Goal: Information Seeking & Learning: Learn about a topic

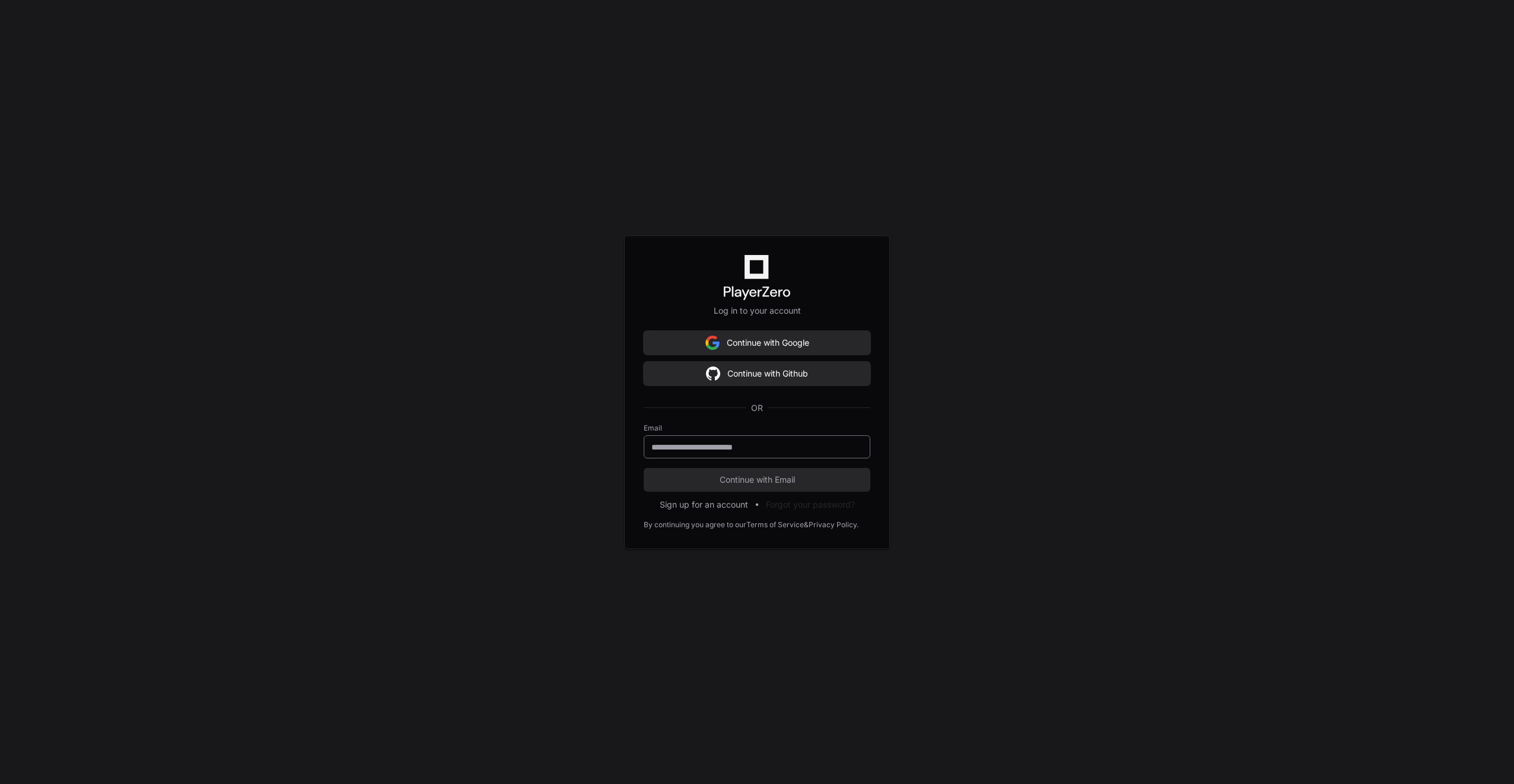
click at [709, 441] on input "email" at bounding box center [757, 447] width 211 height 12
type input "**********"
click at [735, 478] on span "Continue with Email" at bounding box center [756, 480] width 226 height 12
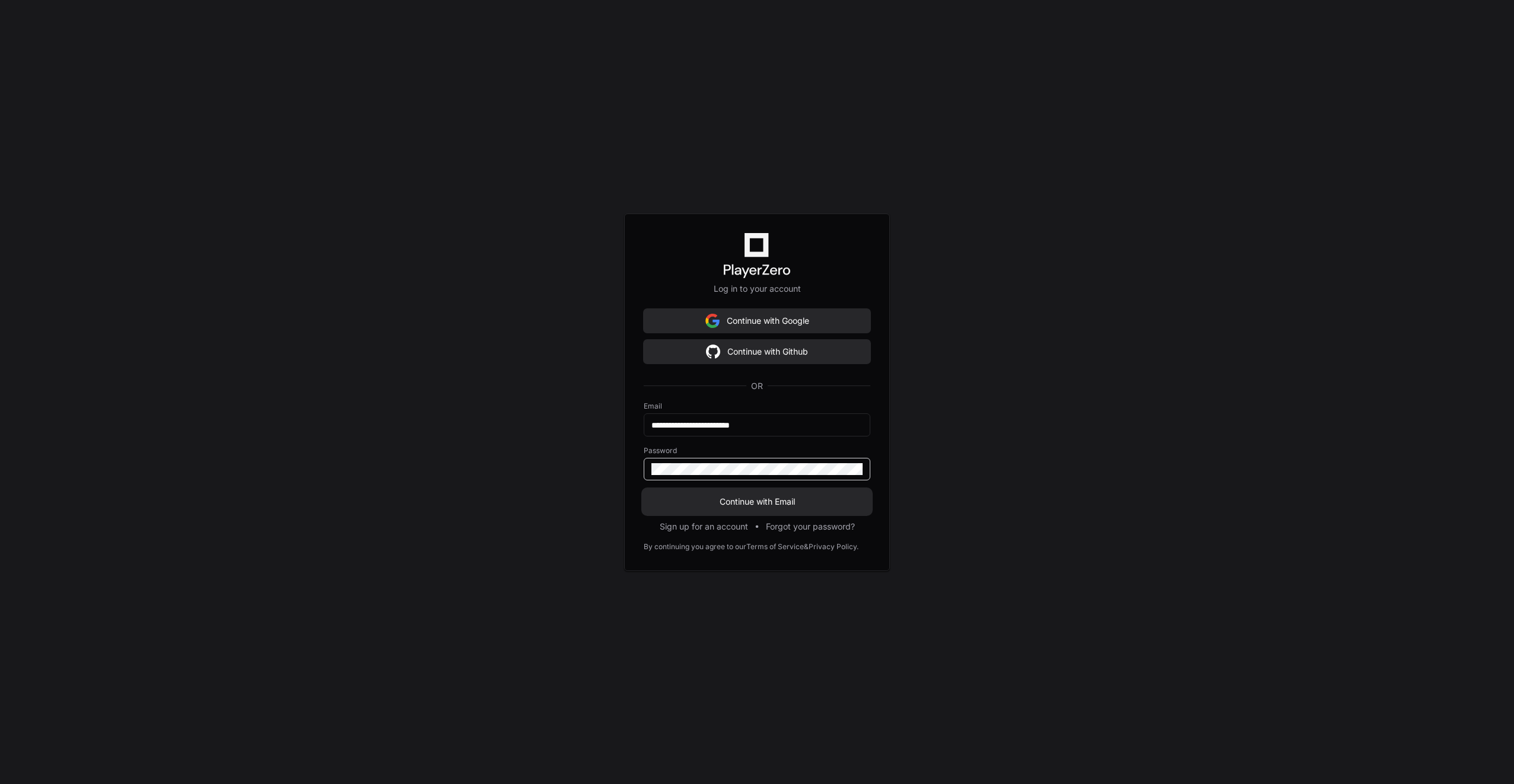
click at [741, 503] on span "Continue with Email" at bounding box center [756, 501] width 226 height 12
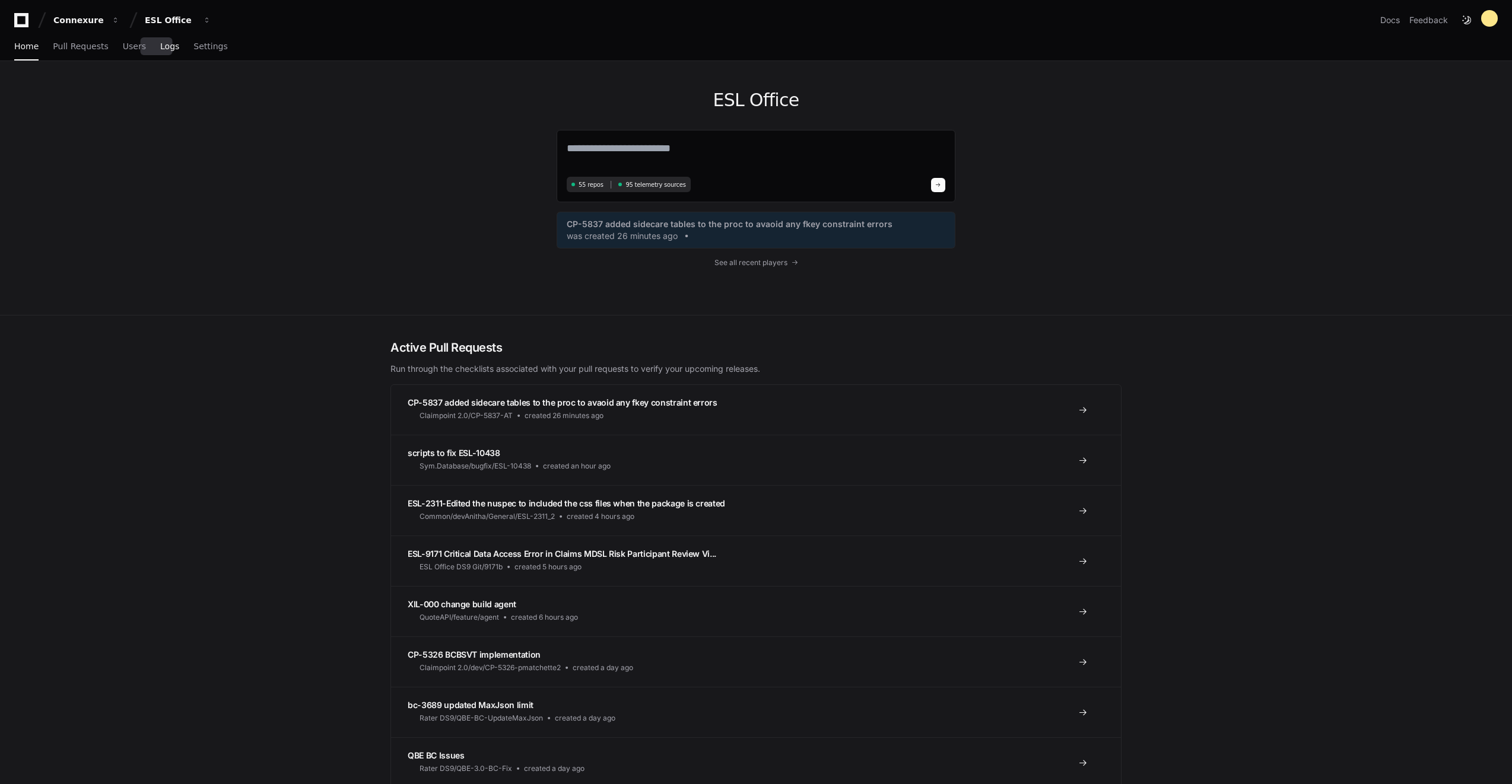
click at [161, 45] on span "Logs" at bounding box center [170, 46] width 19 height 8
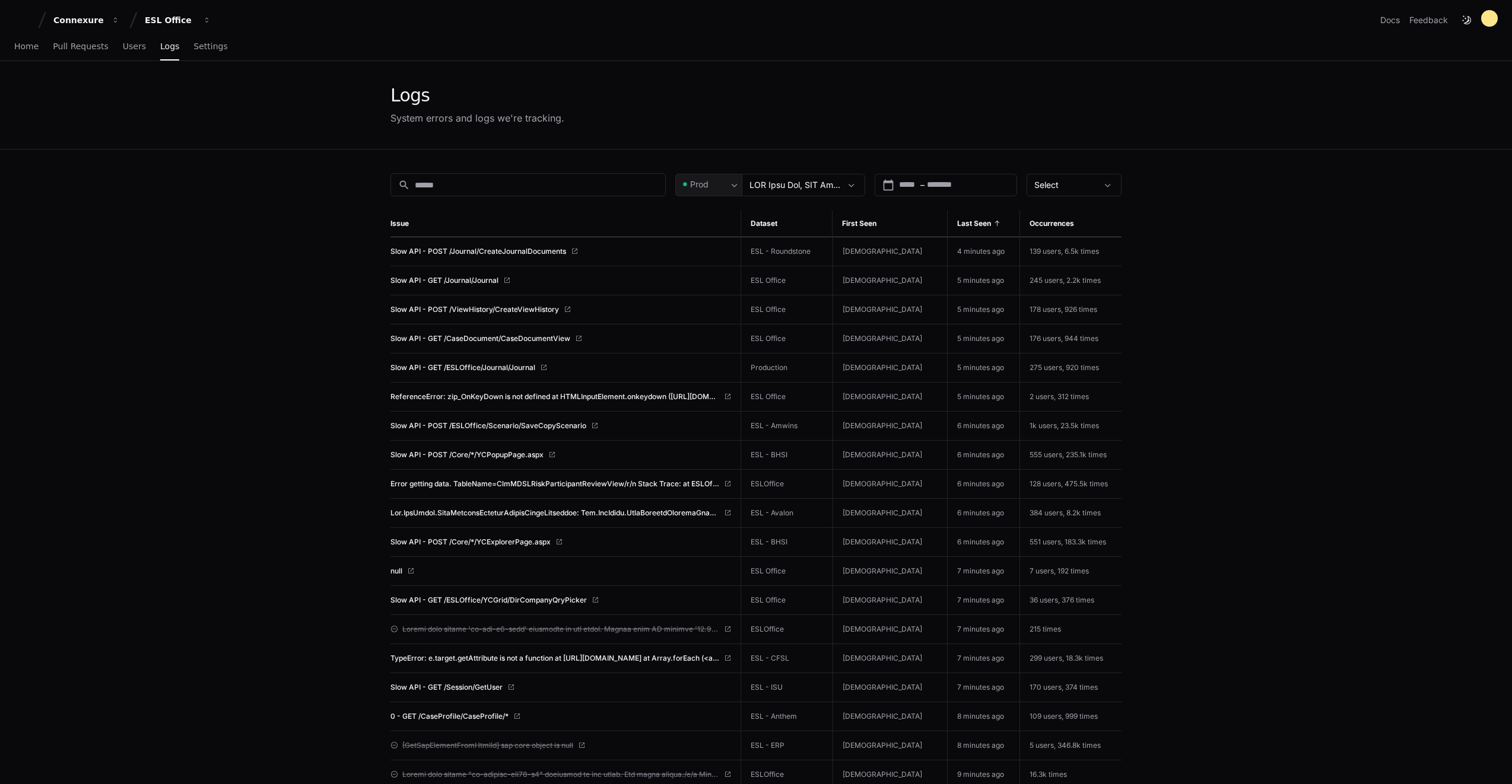
scroll to position [118, 0]
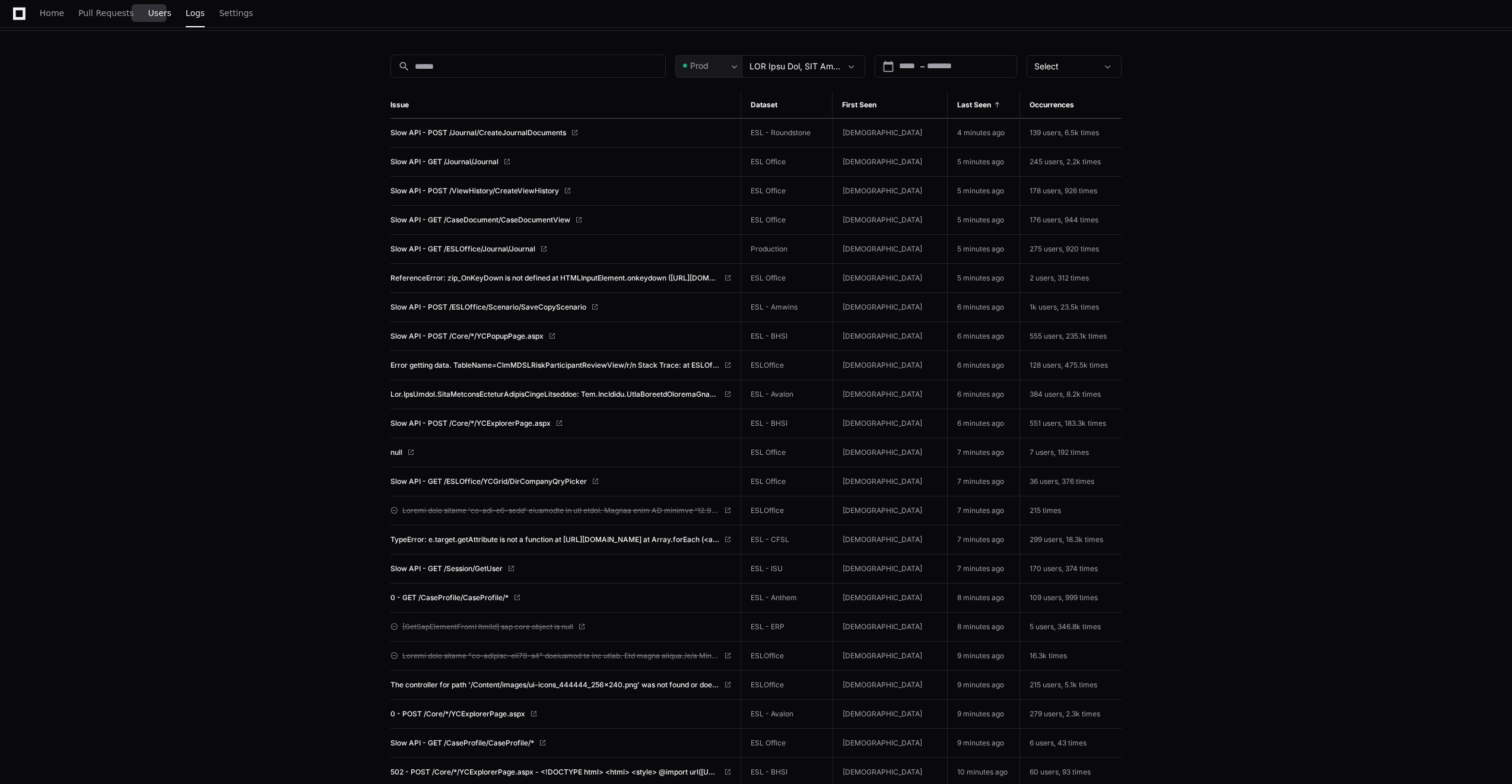
click at [148, 15] on span "Users" at bounding box center [160, 13] width 23 height 8
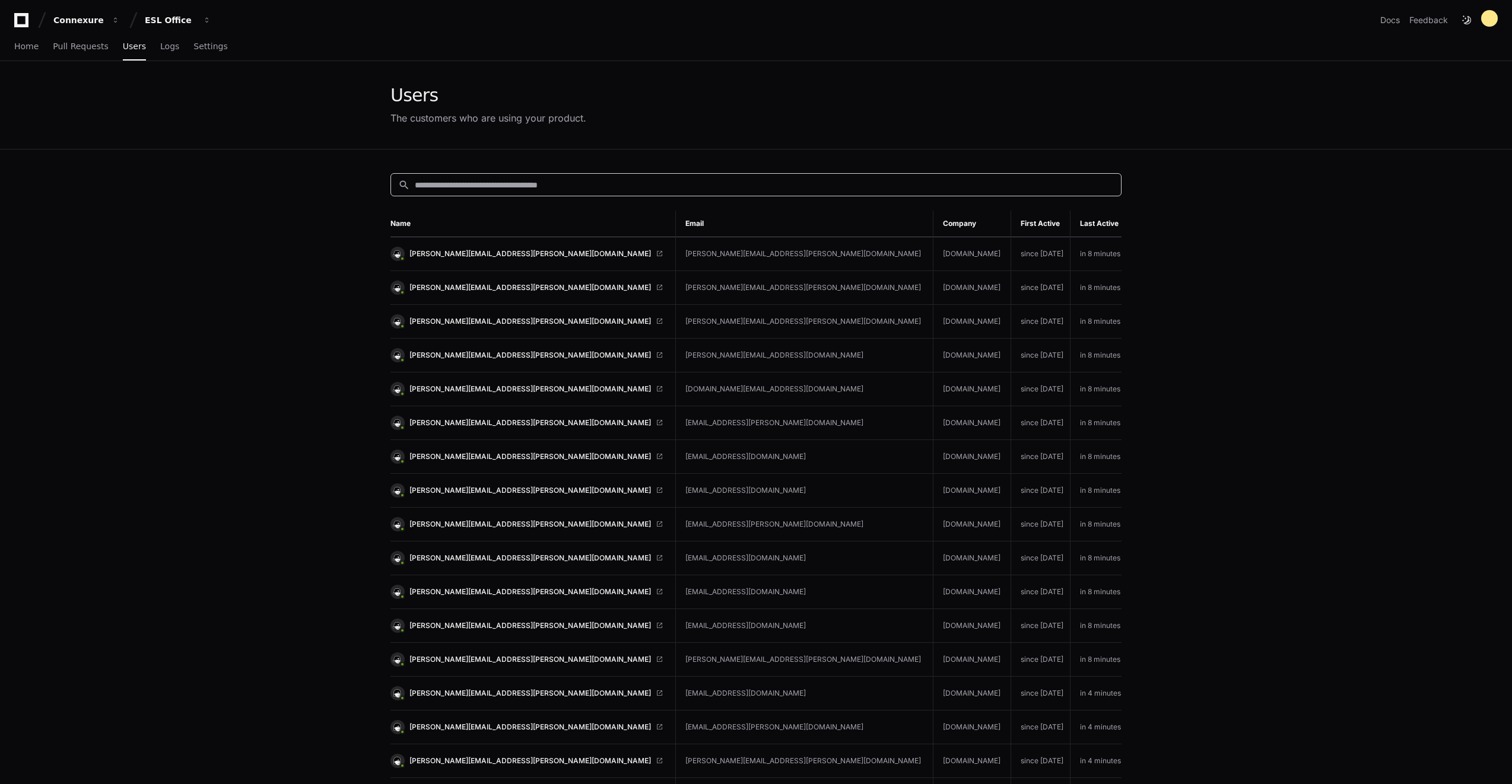
click at [452, 190] on input at bounding box center [764, 185] width 699 height 12
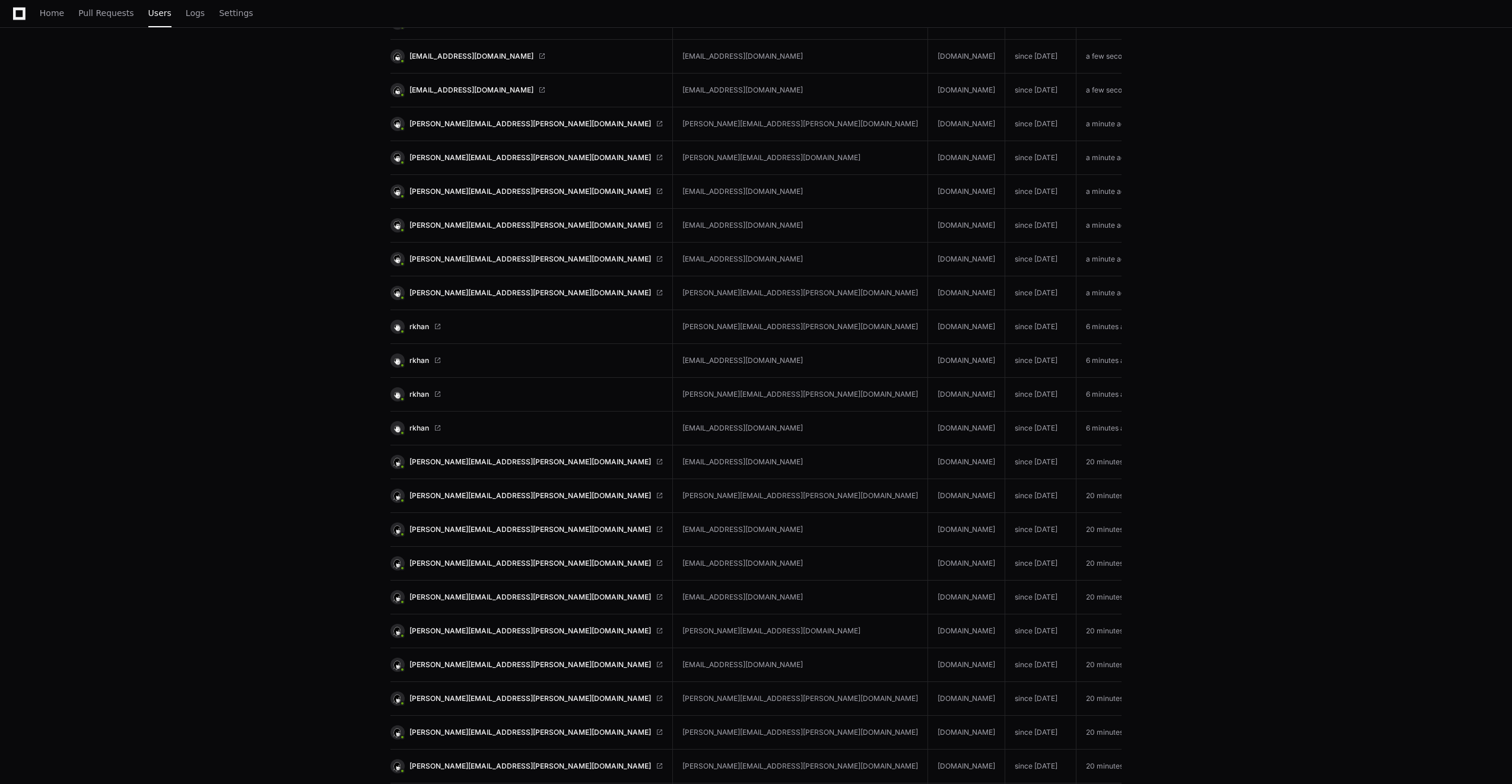
scroll to position [646, 0]
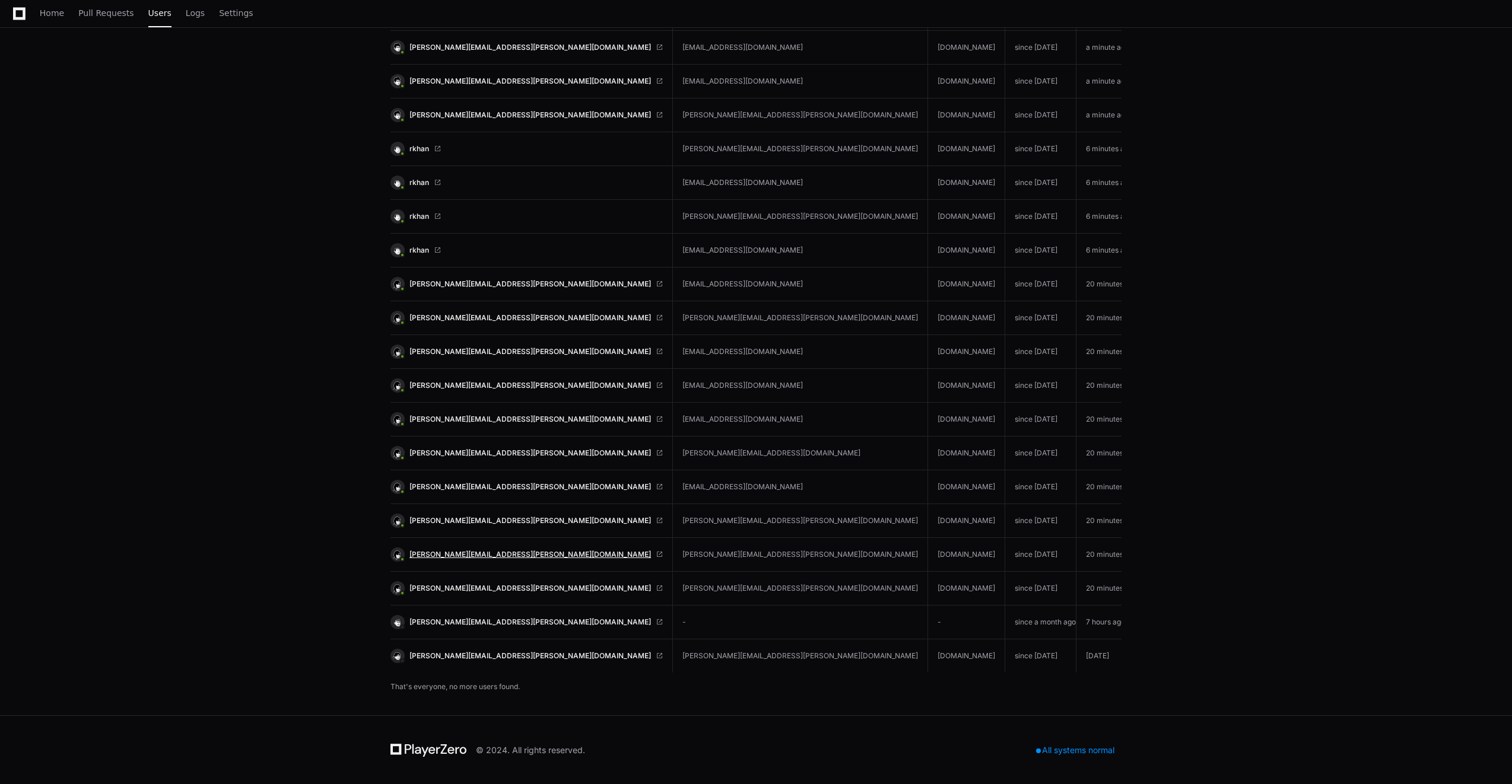
click at [482, 550] on span "lori.sartori@stoplosspartners.com" at bounding box center [530, 555] width 241 height 9
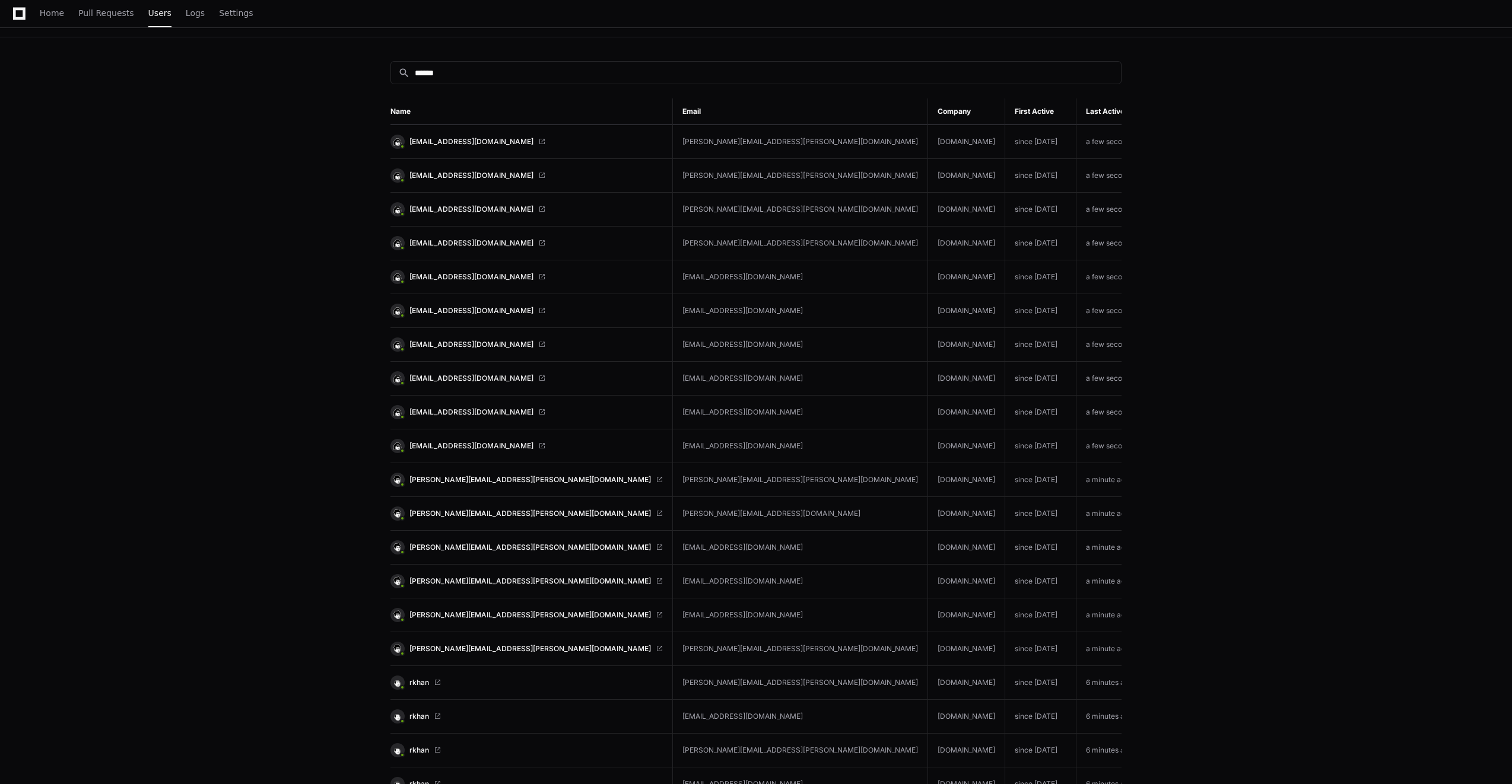
scroll to position [0, 0]
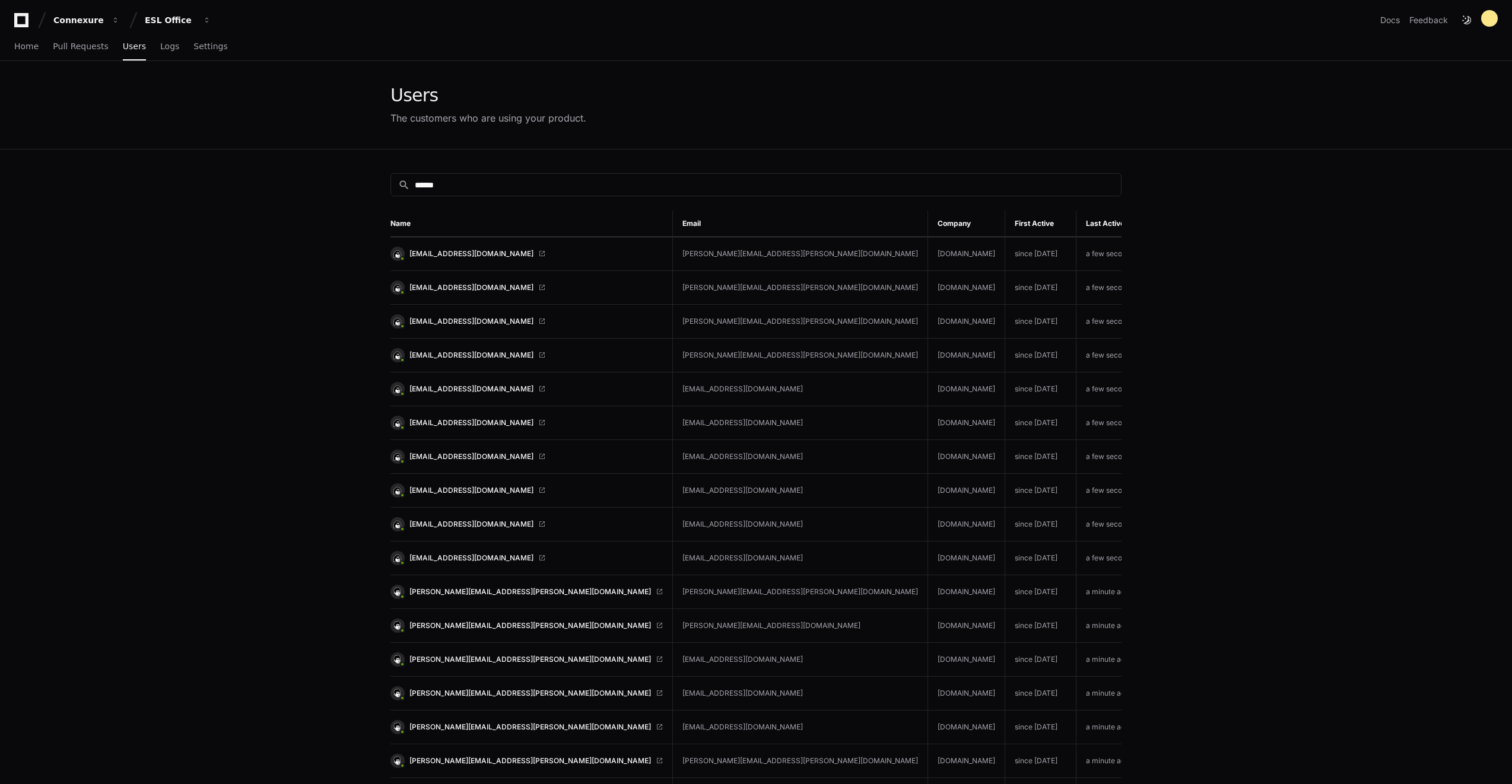
drag, startPoint x: 459, startPoint y: 178, endPoint x: 359, endPoint y: 190, distance: 100.7
click at [359, 190] on app-customers-list "Users The customers who are using your product. search ****** Name Email Compan…" at bounding box center [756, 711] width 1512 height 1300
drag, startPoint x: 359, startPoint y: 190, endPoint x: 450, endPoint y: 181, distance: 91.4
click at [450, 181] on input "******" at bounding box center [764, 185] width 699 height 12
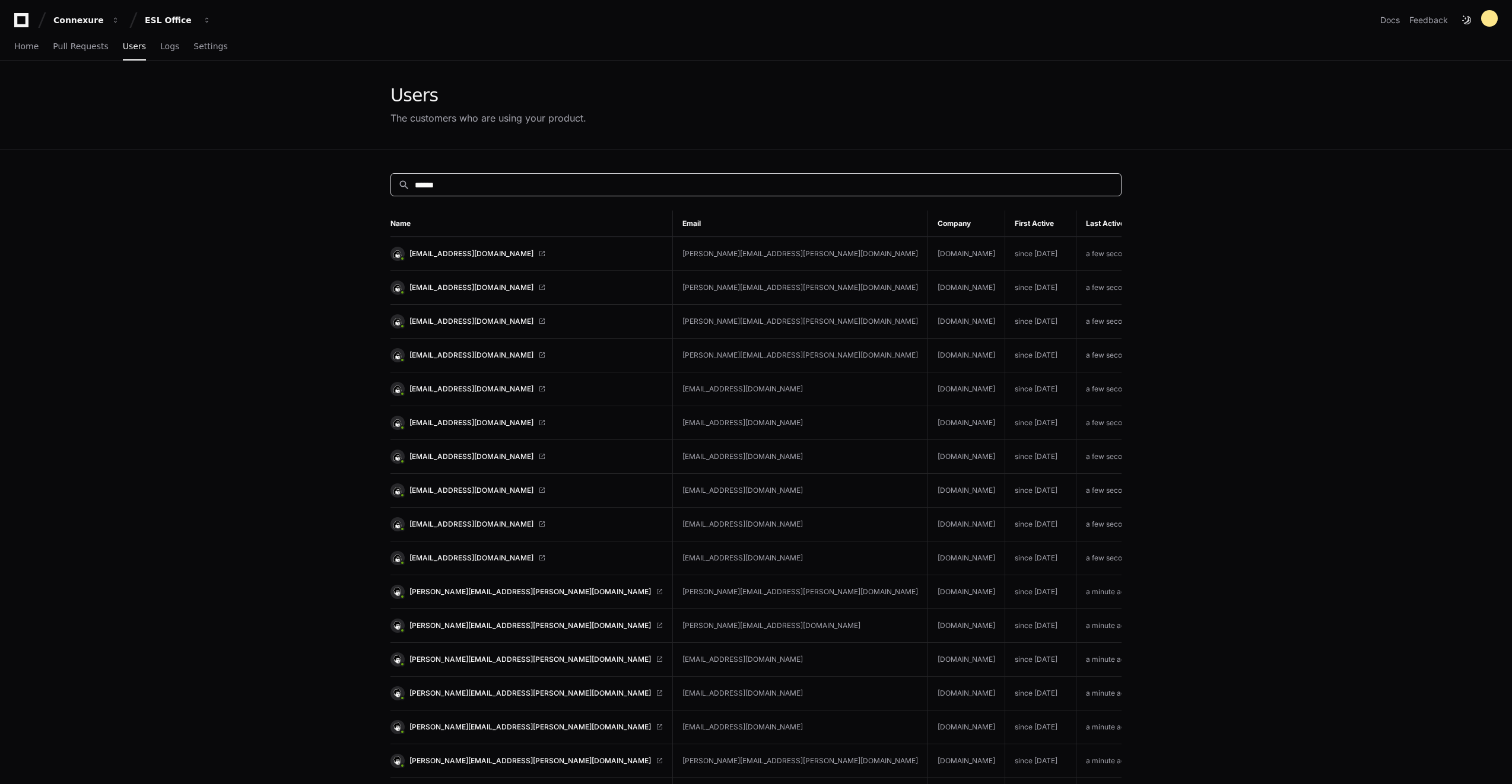
click at [450, 181] on input "******" at bounding box center [764, 185] width 699 height 12
type input "*********"
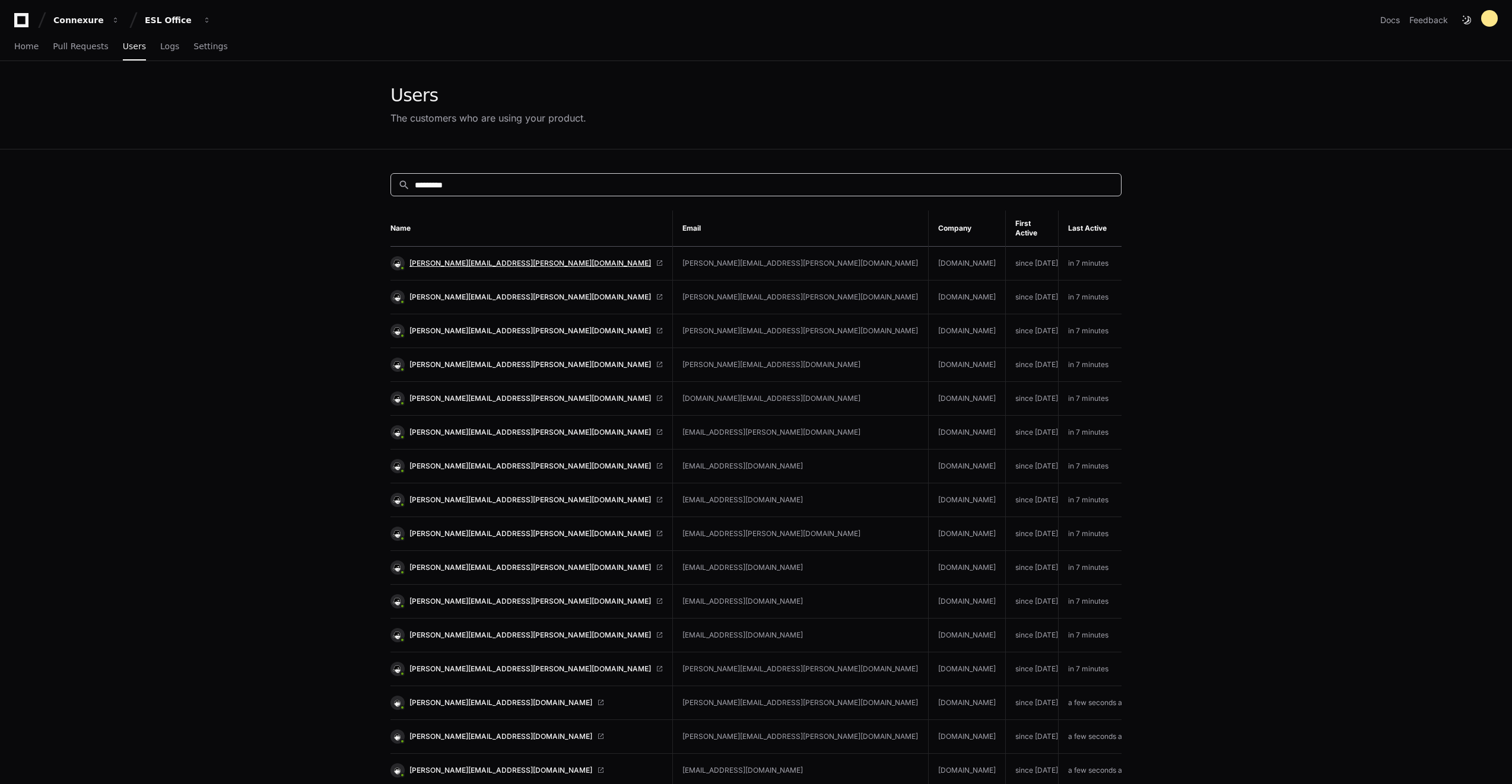
click at [512, 258] on span "alyson.robinson@stoplosspartners.com" at bounding box center [530, 263] width 241 height 9
click at [161, 50] on span "Logs" at bounding box center [170, 46] width 19 height 8
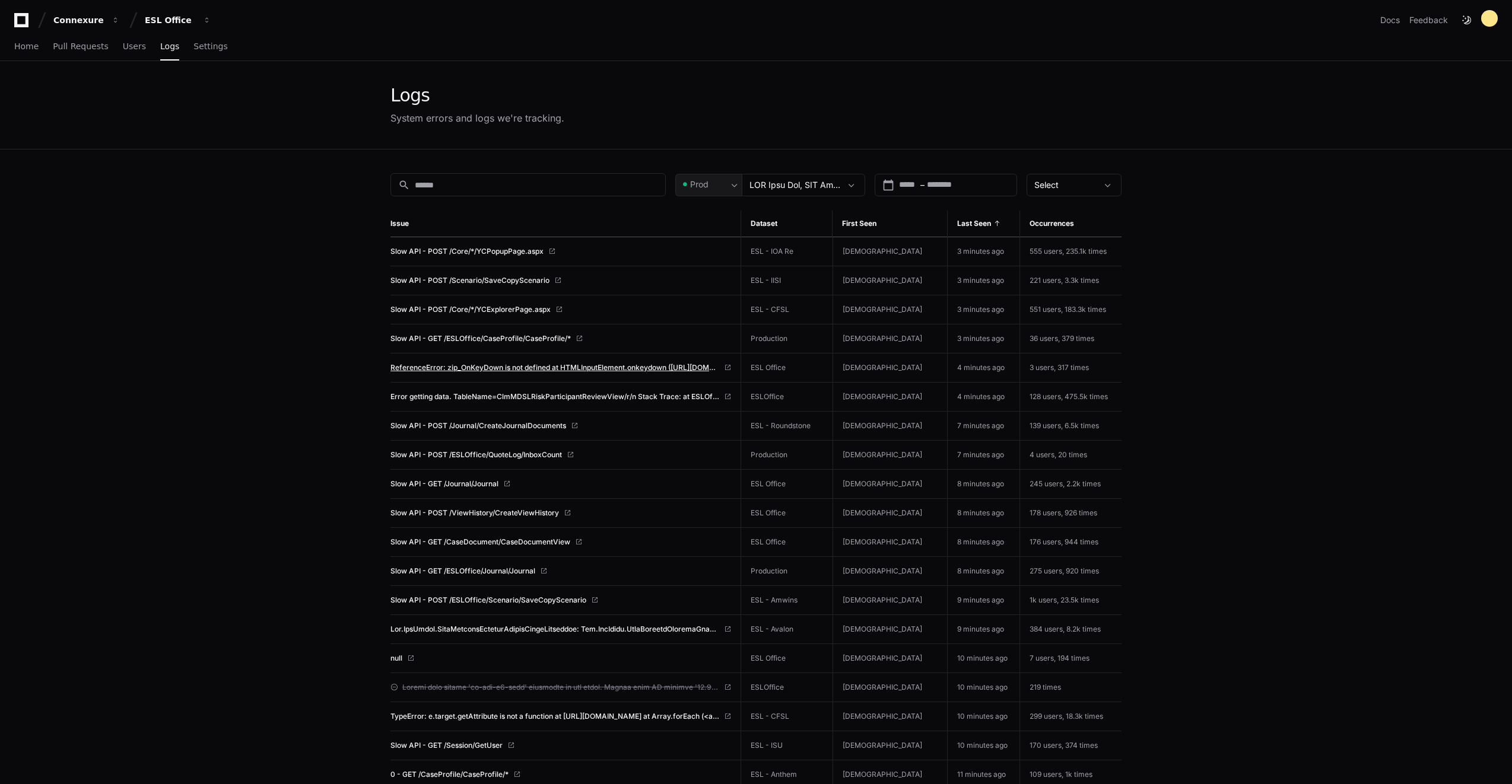
click at [499, 368] on span "ReferenceError: zip_OnKeyDown is not defined at HTMLInputElement.onkeydown ([UR…" at bounding box center [555, 368] width 329 height 9
click at [96, 49] on span "Pull Requests" at bounding box center [80, 46] width 55 height 8
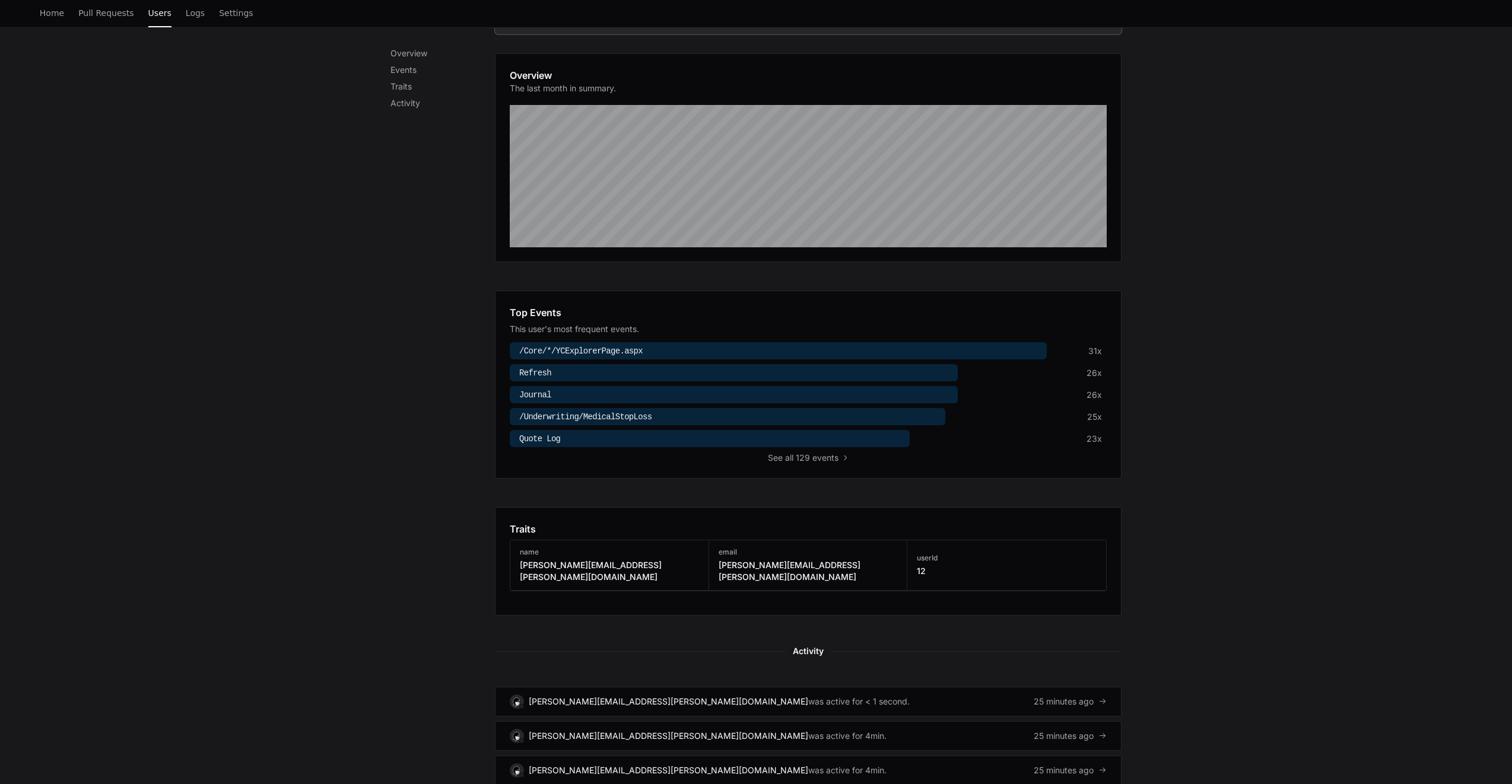
scroll to position [238, 0]
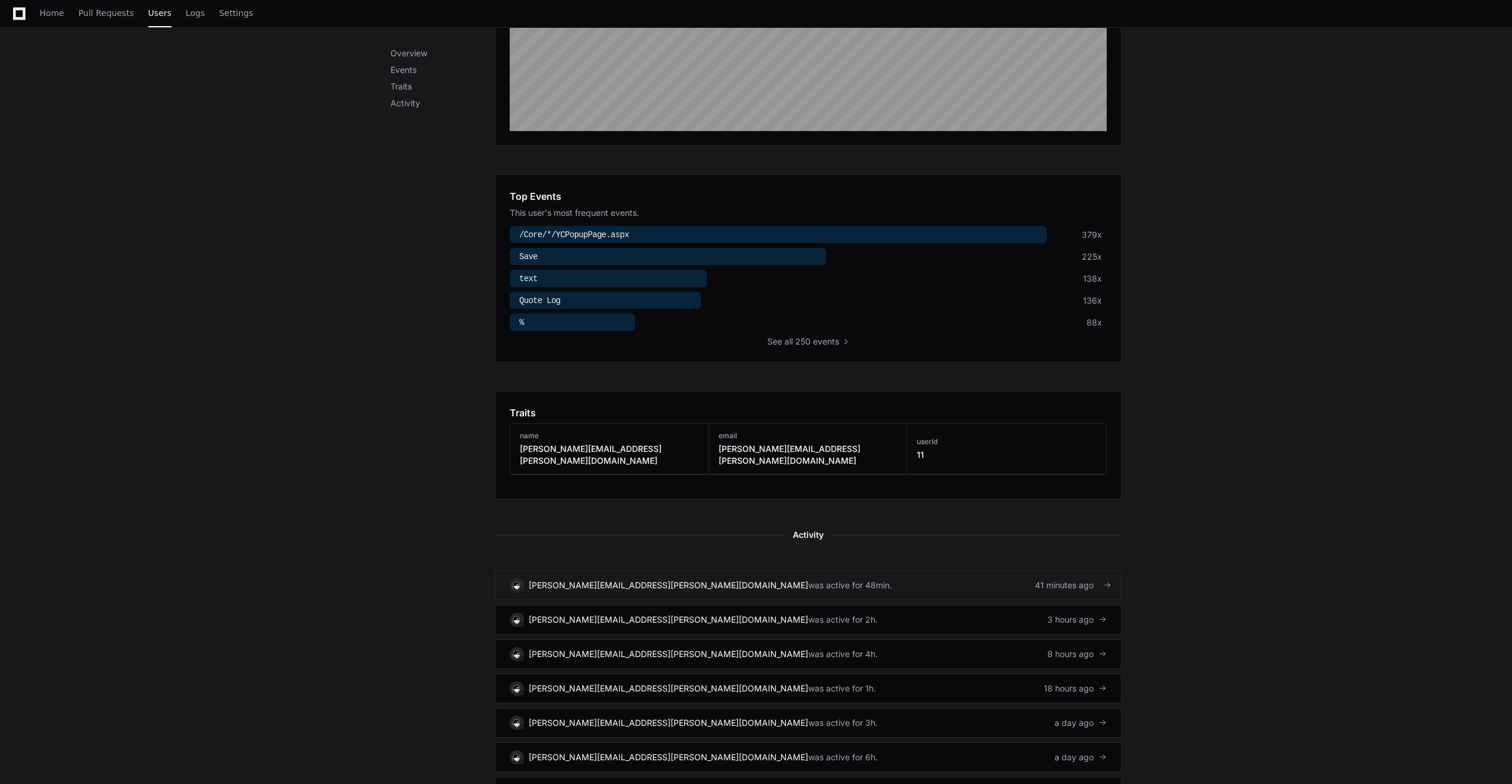
scroll to position [415, 0]
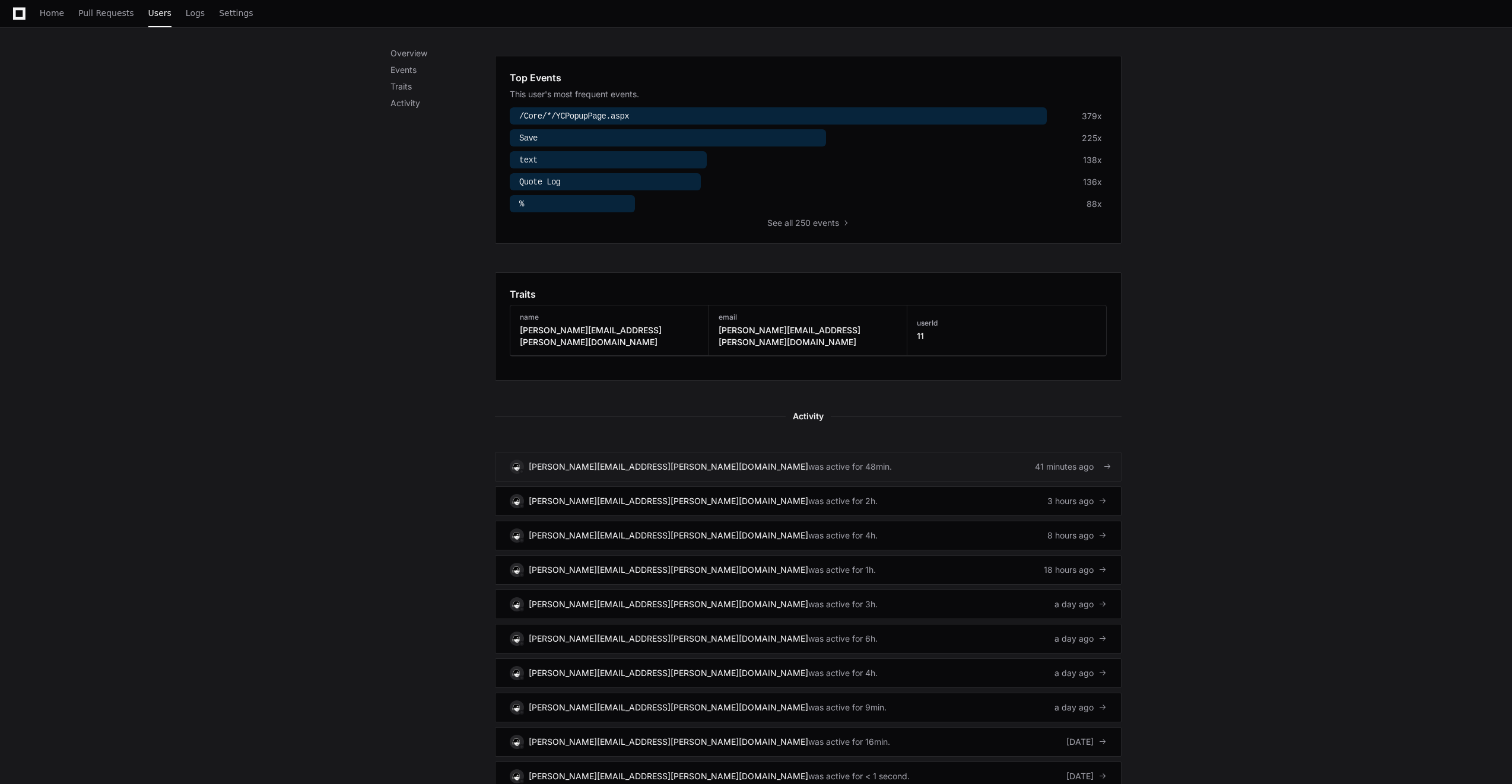
click at [641, 461] on div "[PERSON_NAME][EMAIL_ADDRESS][PERSON_NAME][DOMAIN_NAME]" at bounding box center [669, 467] width 280 height 12
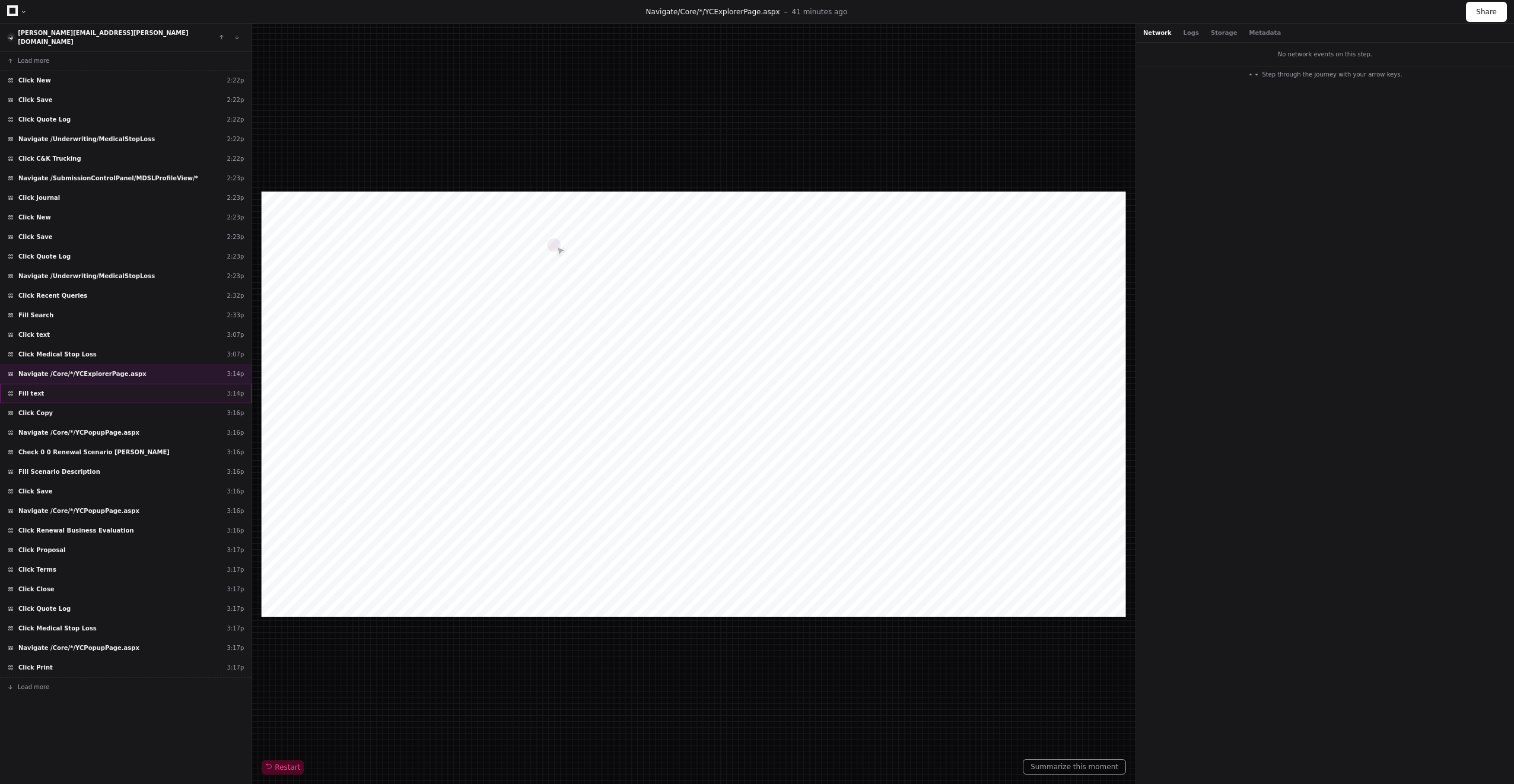
click at [114, 390] on div "Fill text 3:14p" at bounding box center [126, 393] width 252 height 20
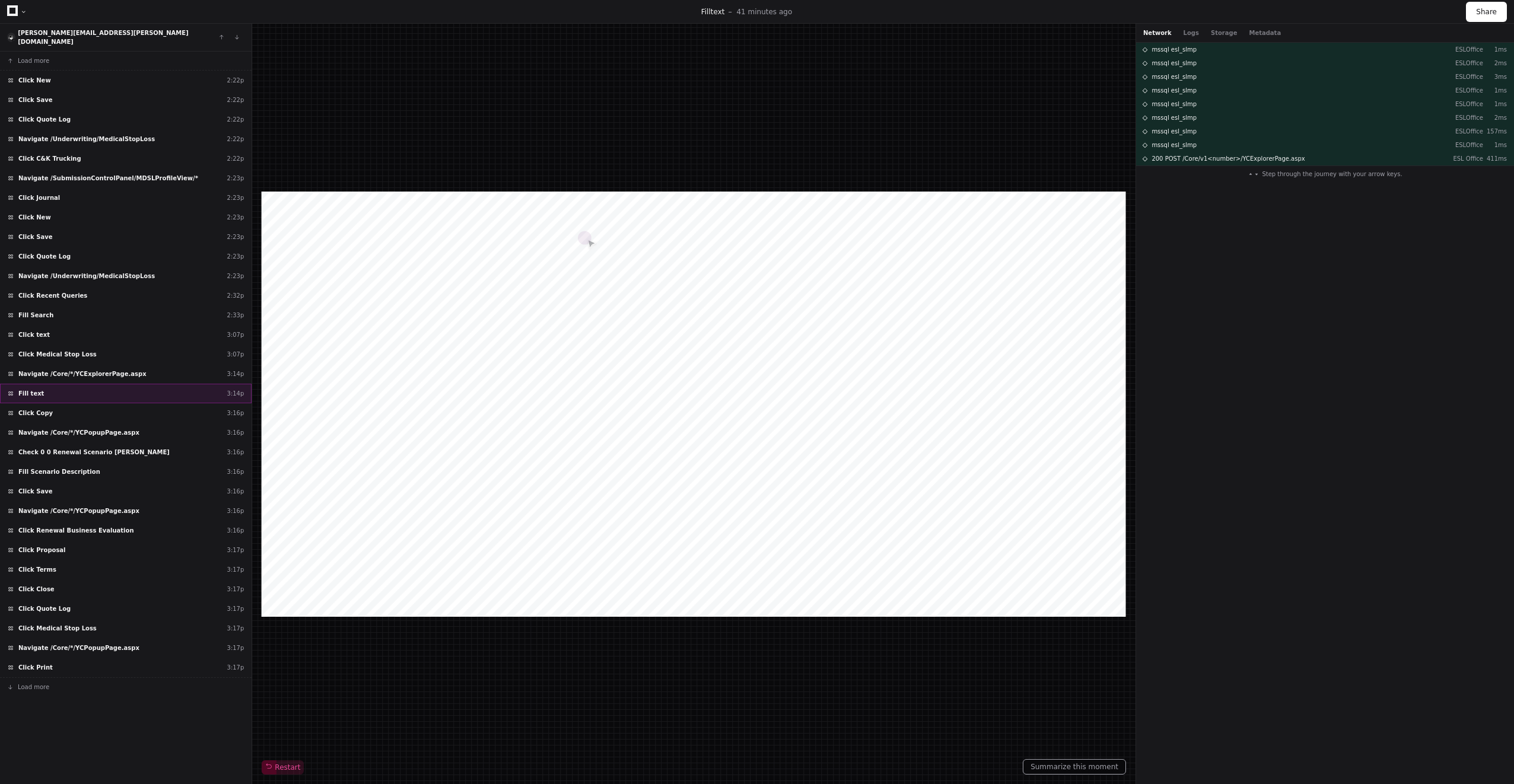
click at [101, 389] on div "Fill text 3:14p" at bounding box center [126, 393] width 252 height 20
click at [100, 404] on div "Click Copy 3:16p" at bounding box center [126, 413] width 252 height 20
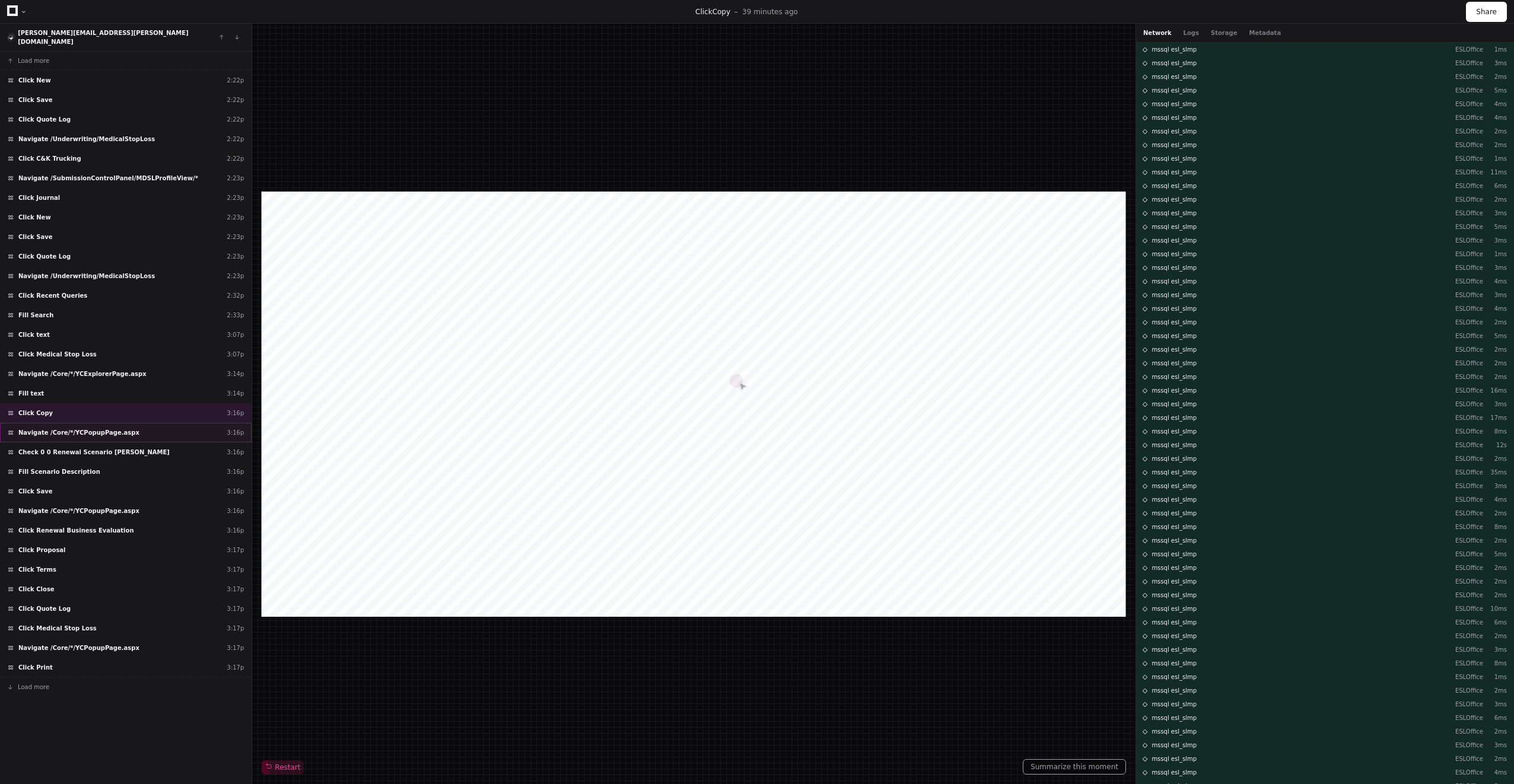
click at [99, 430] on div "Navigate /Core/*/YCPopupPage.aspx 3:16p" at bounding box center [126, 432] width 252 height 20
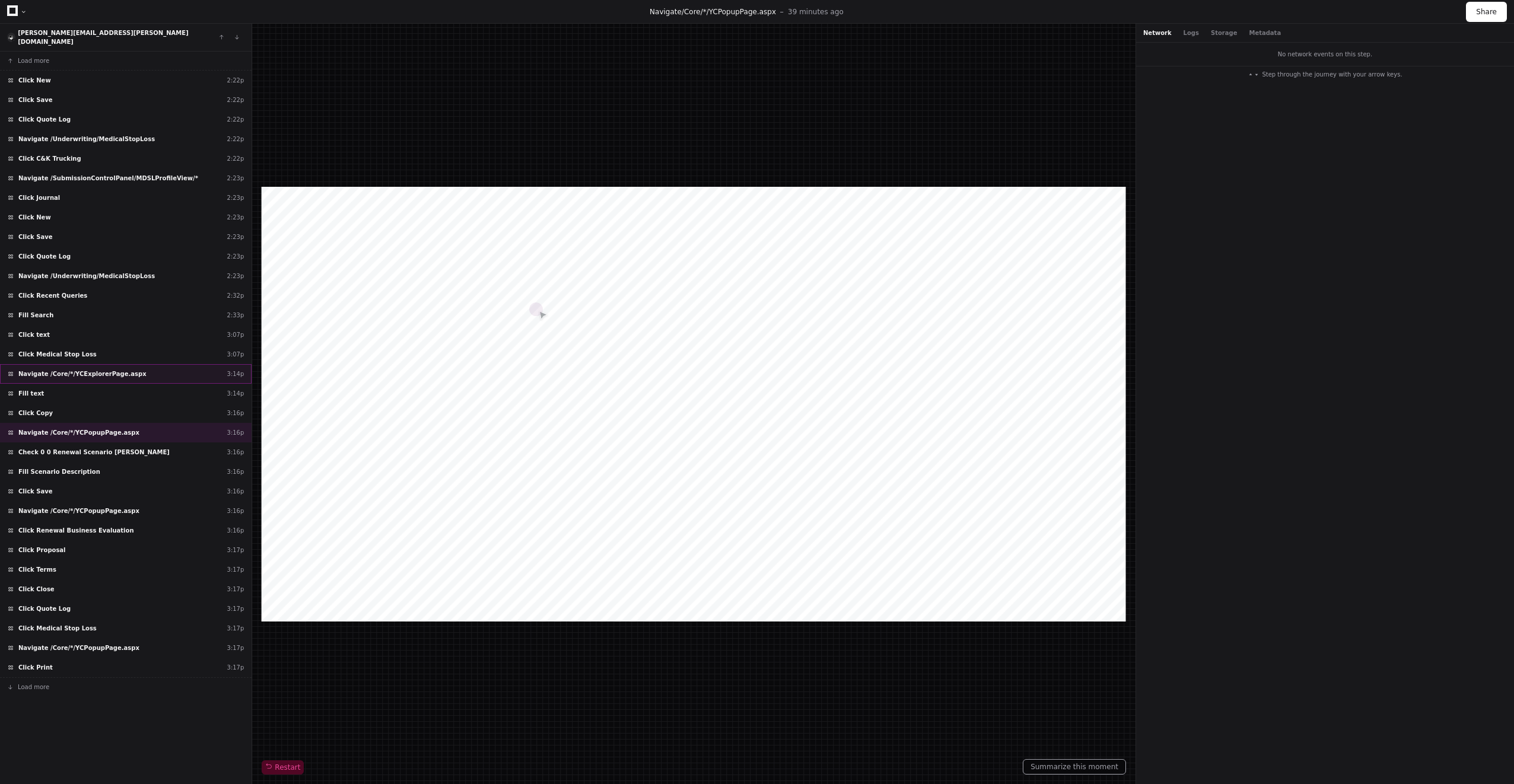
click at [123, 364] on div "Navigate /Core/*/YCExplorerPage.aspx 3:14p" at bounding box center [126, 374] width 252 height 20
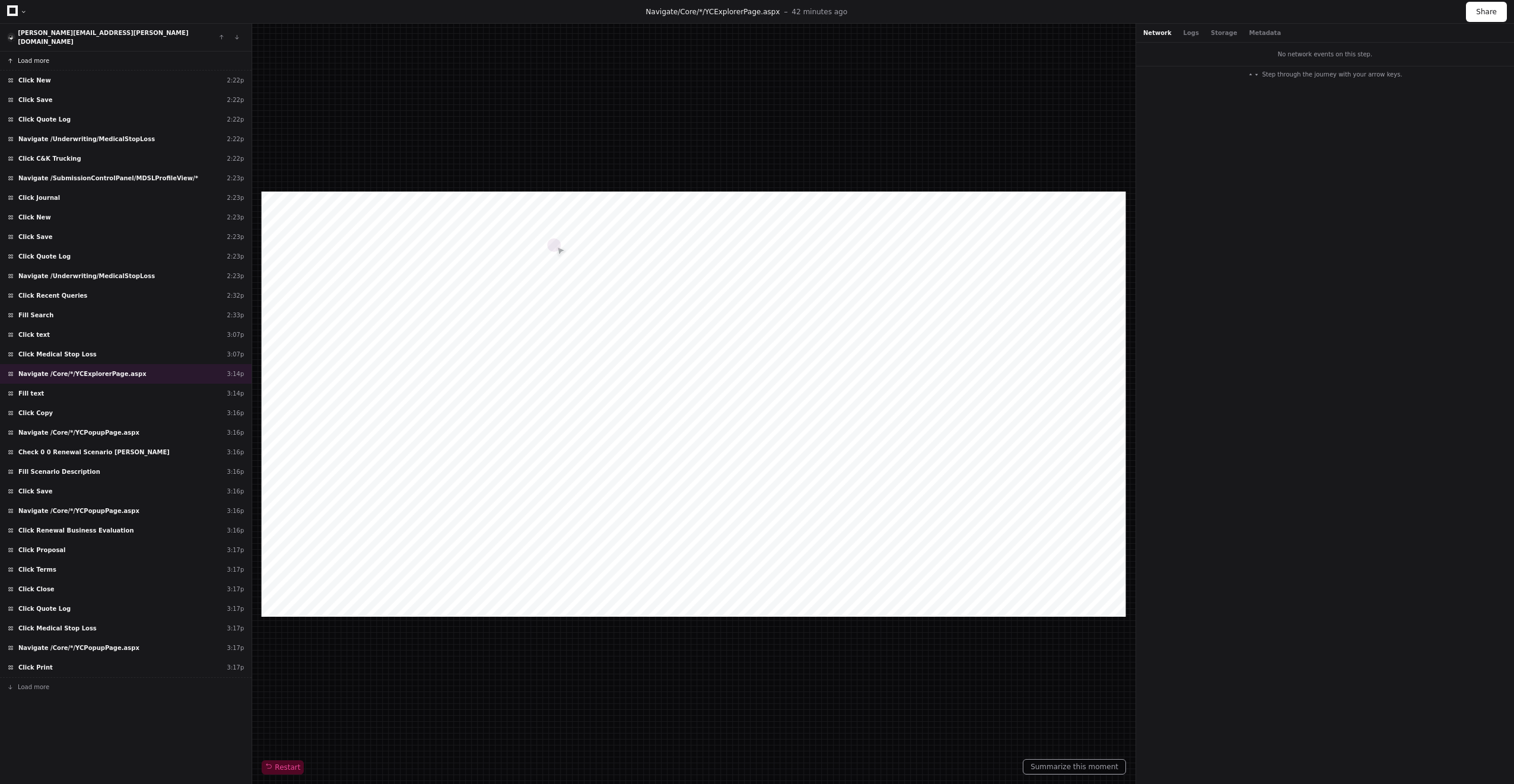
click at [74, 55] on button "Load more" at bounding box center [126, 61] width 252 height 19
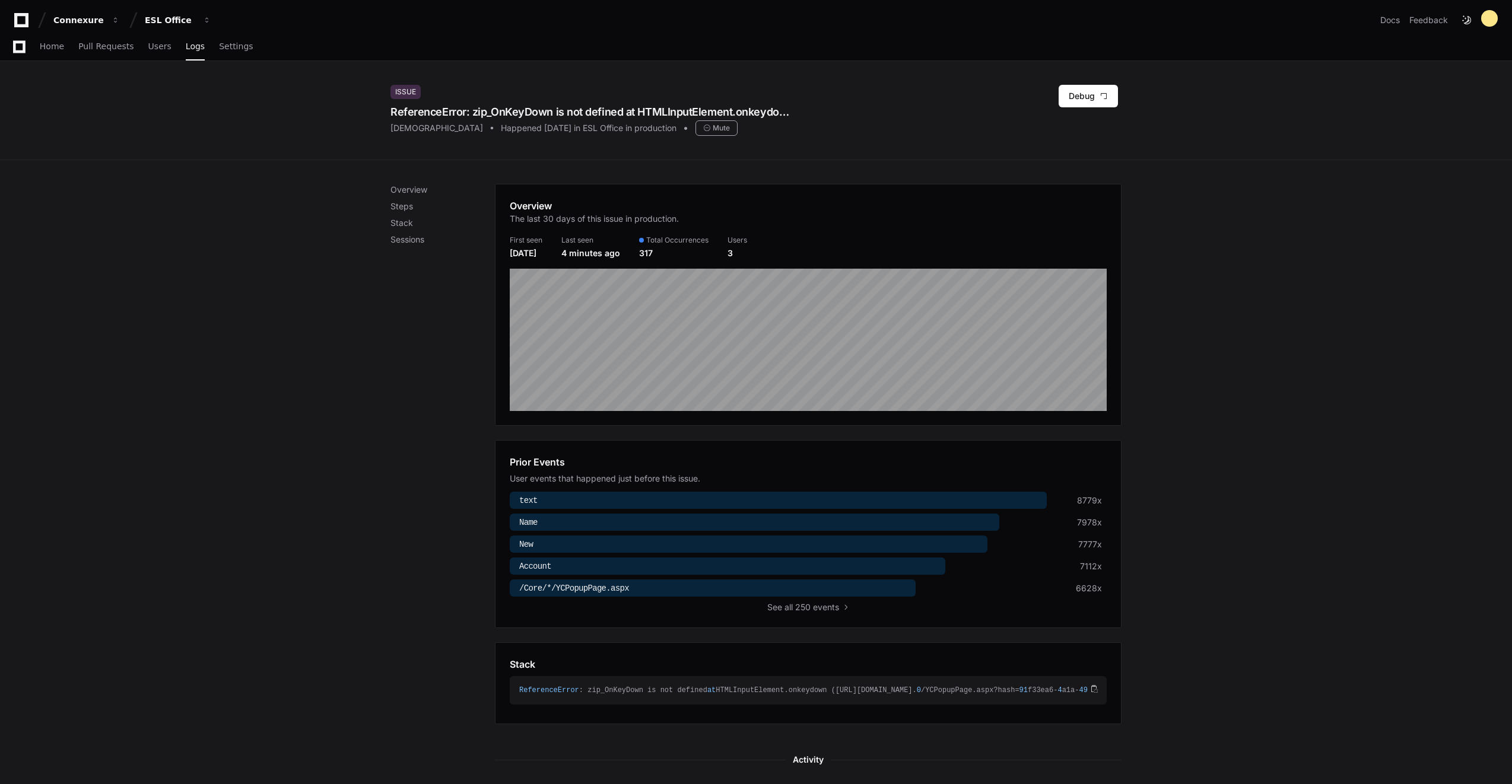
scroll to position [59, 0]
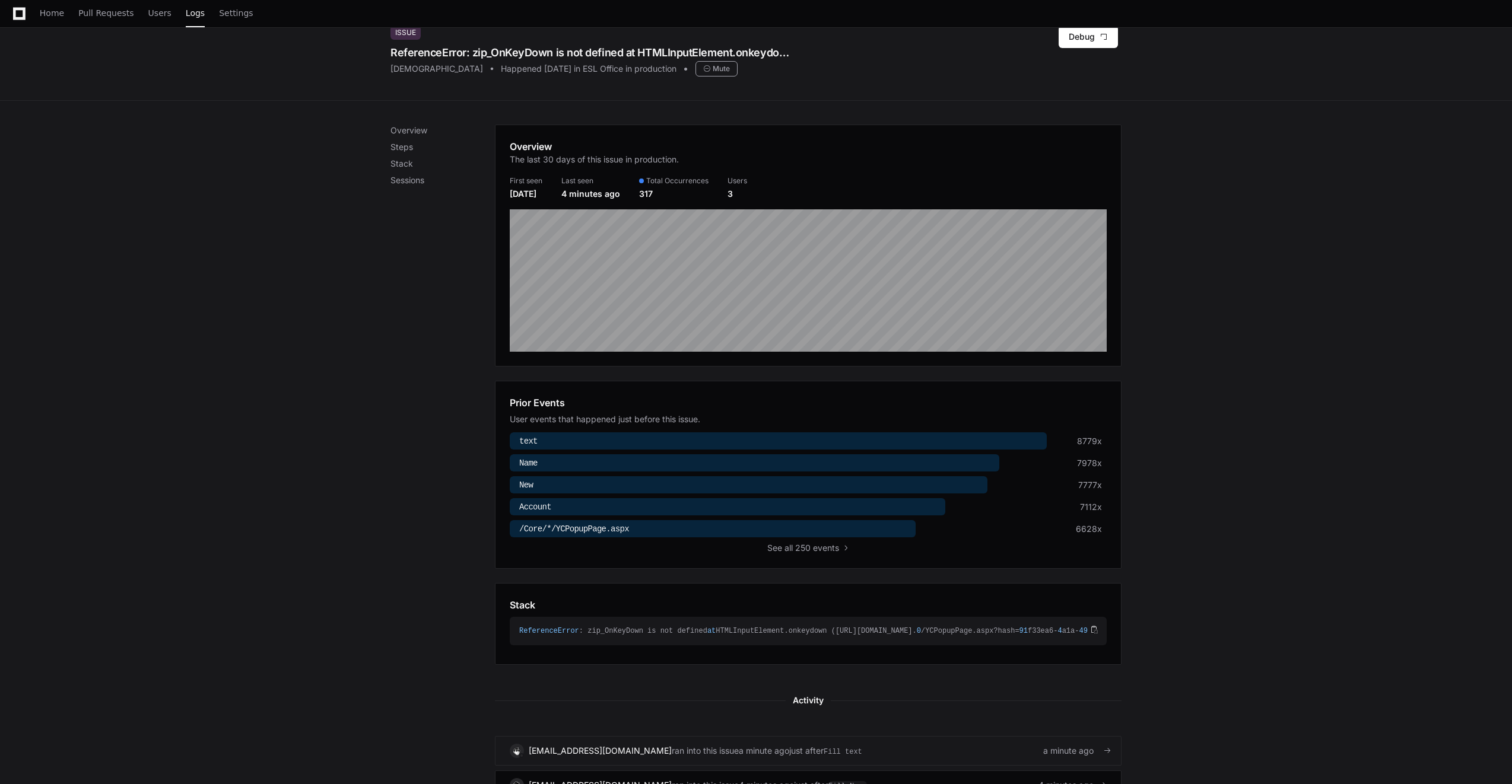
click at [739, 757] on div "a minute ago" at bounding box center [764, 751] width 51 height 12
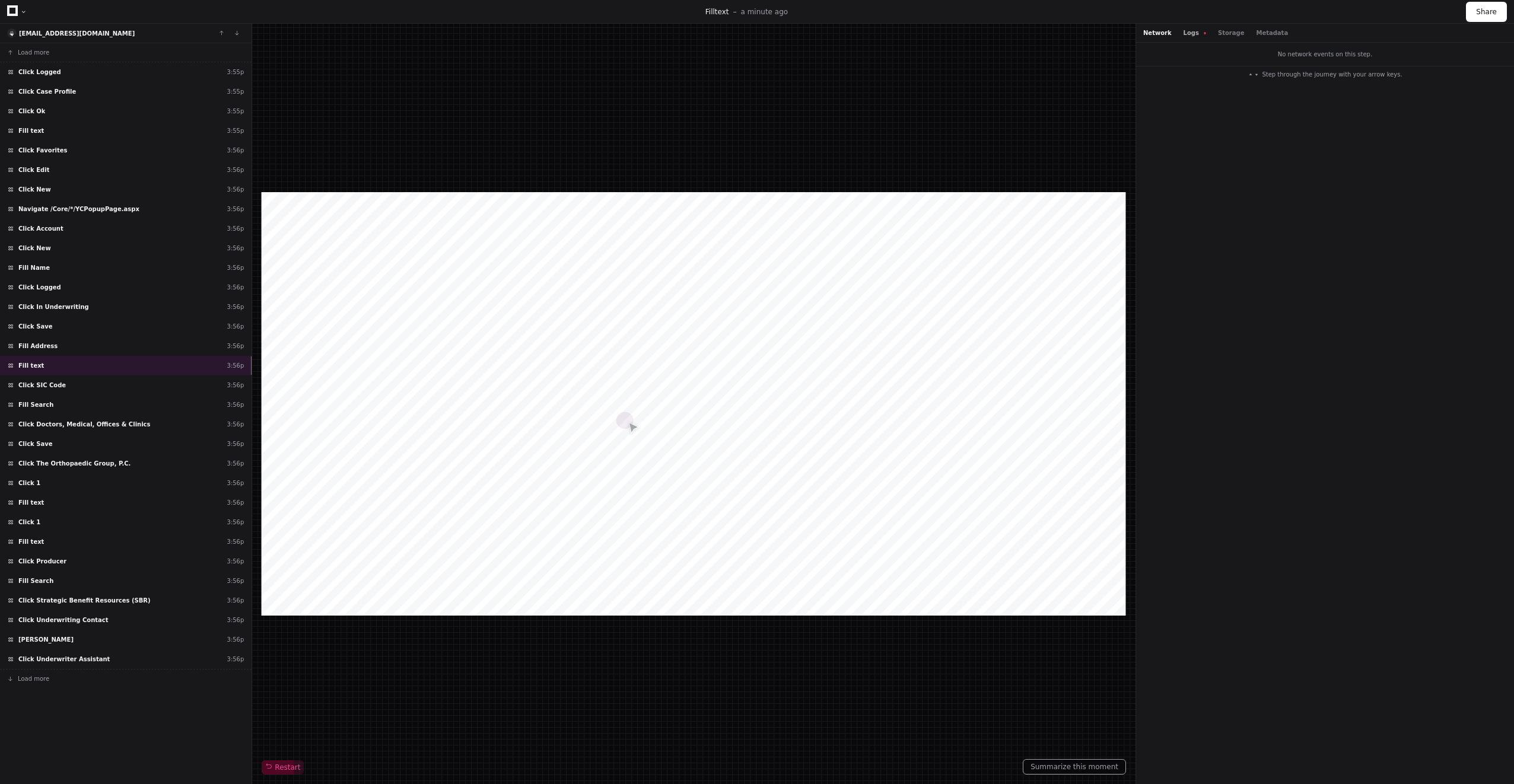
click at [1190, 33] on button "Logs" at bounding box center [1195, 32] width 23 height 8
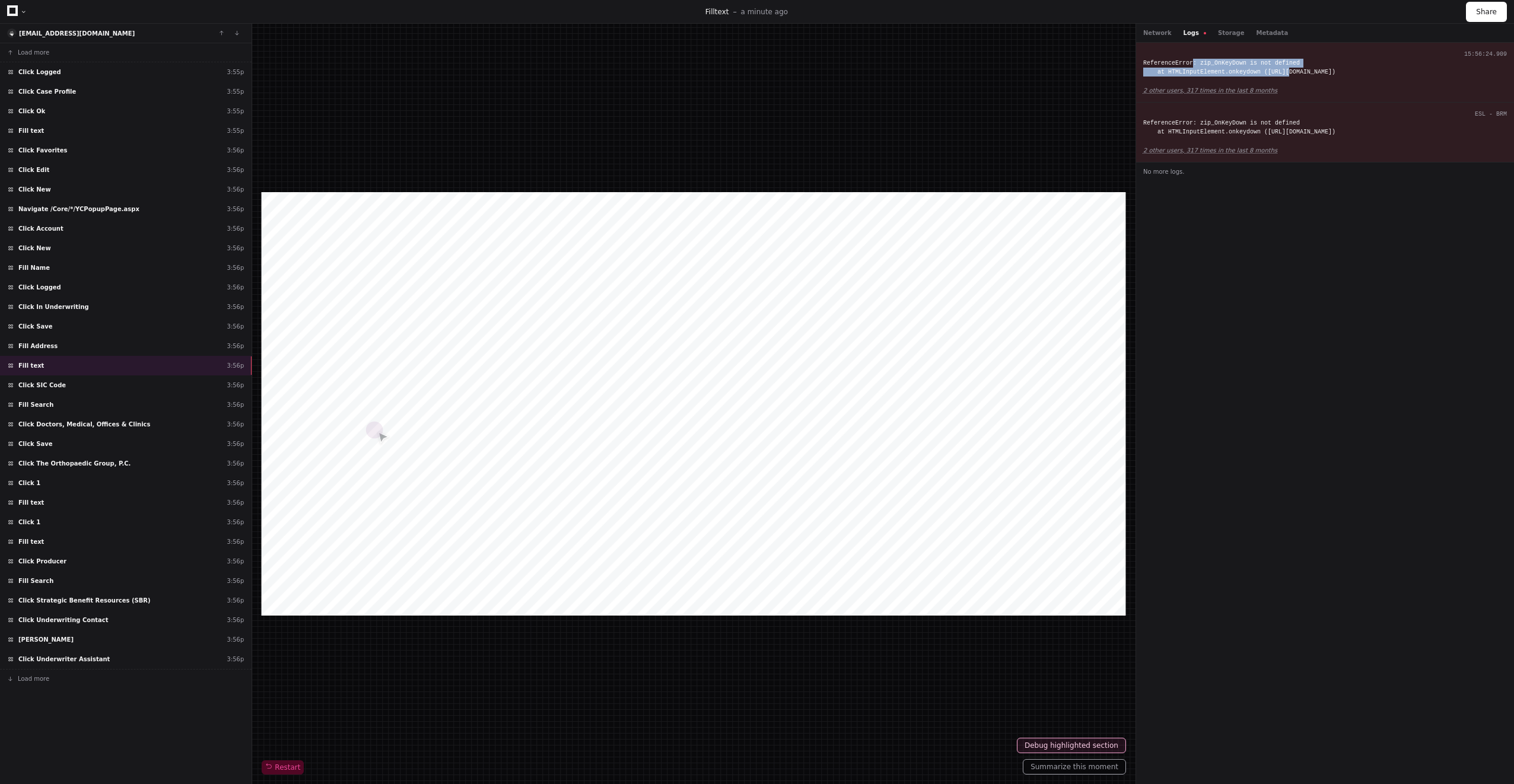
drag, startPoint x: 1190, startPoint y: 60, endPoint x: 1276, endPoint y: 72, distance: 86.8
click at [1276, 72] on div "ReferenceError: zip_OnKeyDown is not defined at HTMLInputElement.onkeydown ([UR…" at bounding box center [1324, 68] width 363 height 18
drag, startPoint x: 1276, startPoint y: 72, endPoint x: 1222, endPoint y: 118, distance: 70.9
click at [1224, 118] on div "ESL - BRM ReferenceError: zip_OnKeyDown is not defined at HTMLInputElement.onke…" at bounding box center [1325, 132] width 378 height 60
click at [92, 326] on div "Click Save 3:56p" at bounding box center [126, 326] width 252 height 20
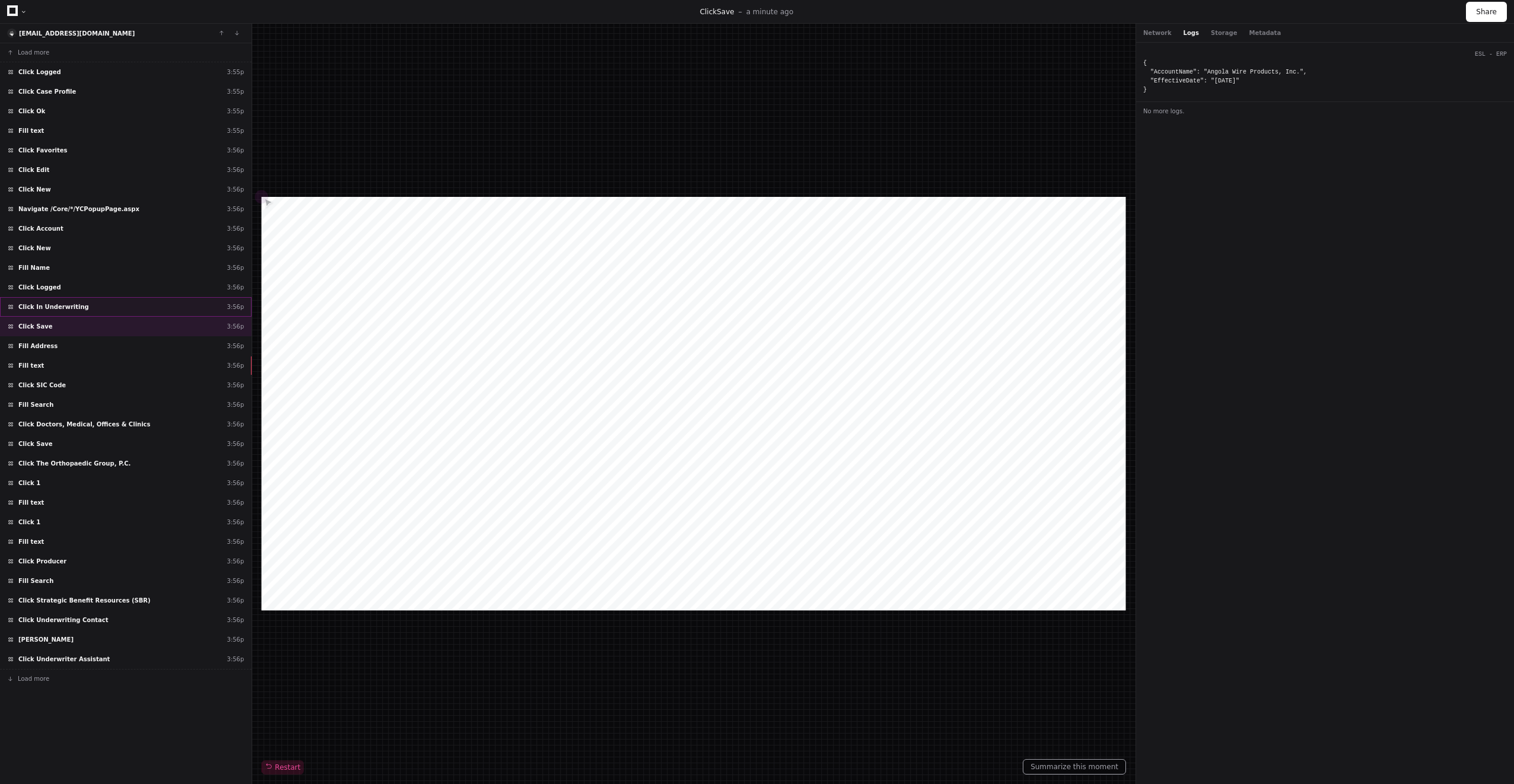
click at [97, 305] on div "Click In Underwriting 3:56p" at bounding box center [126, 307] width 252 height 20
click at [96, 324] on div "Click Save 3:56p" at bounding box center [126, 326] width 252 height 20
click at [100, 346] on div "Fill Address 3:56p" at bounding box center [126, 346] width 252 height 20
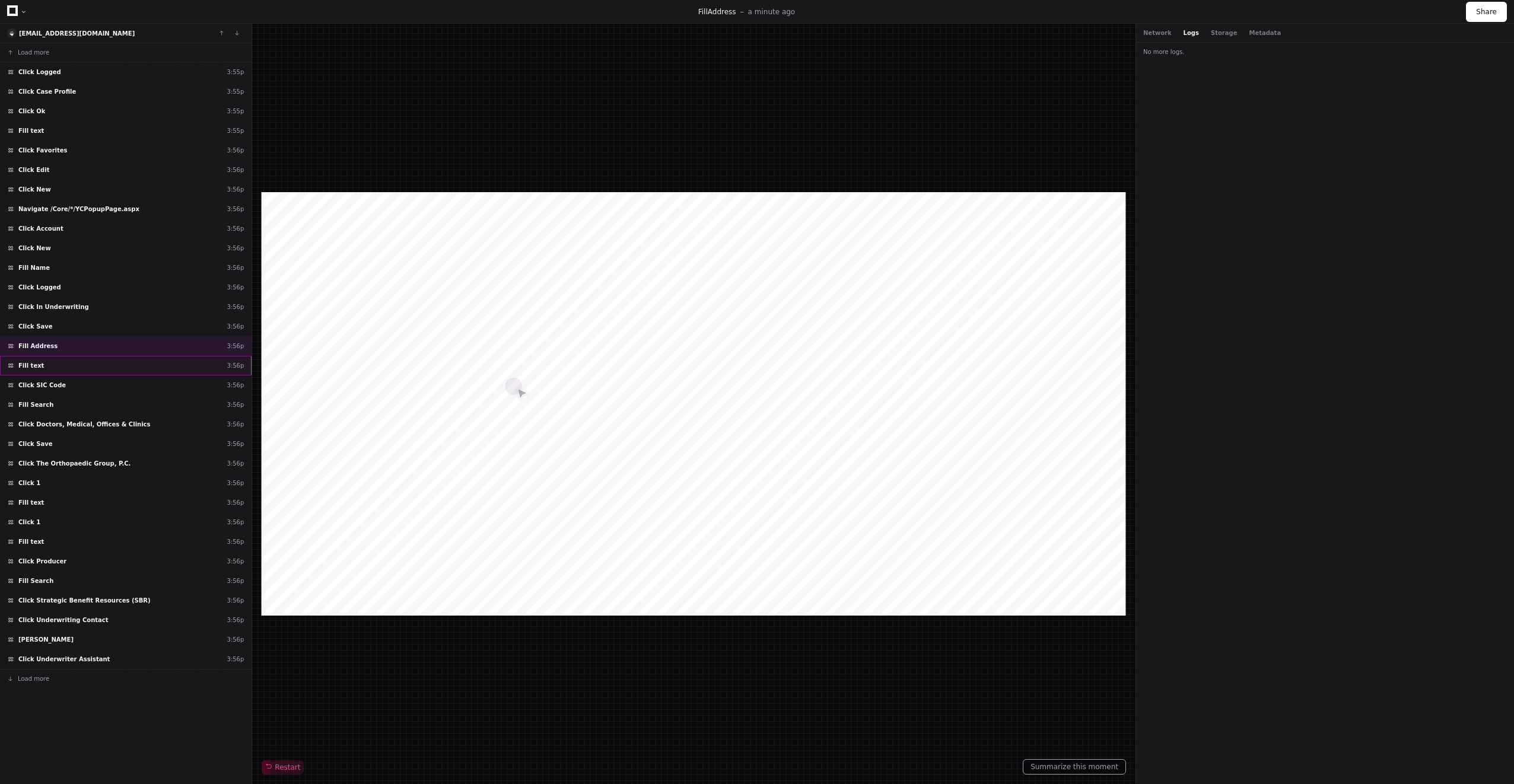
click at [68, 362] on div "Fill text 3:56p" at bounding box center [126, 365] width 252 height 20
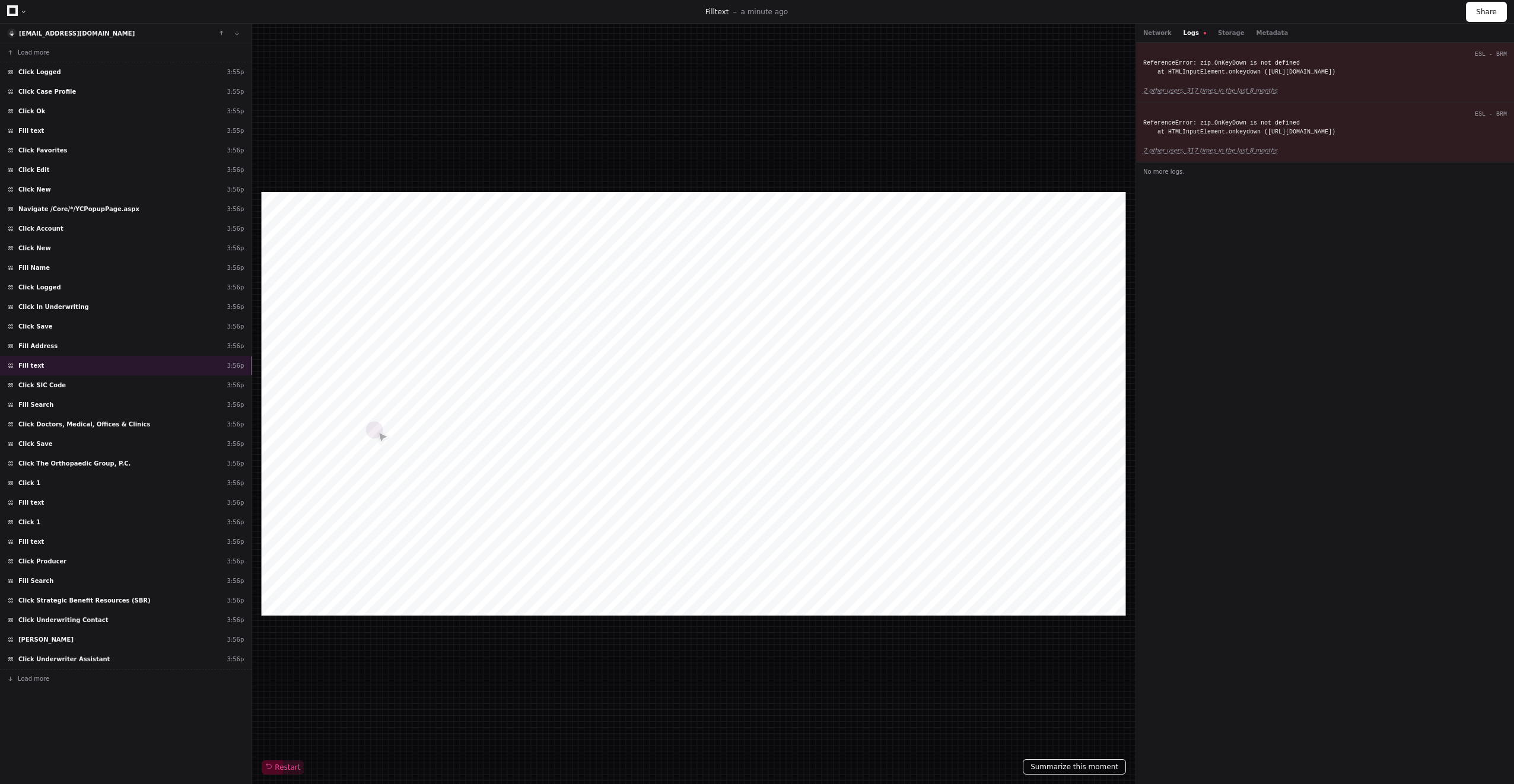
click at [1086, 769] on button "Summarize this moment" at bounding box center [1074, 767] width 103 height 15
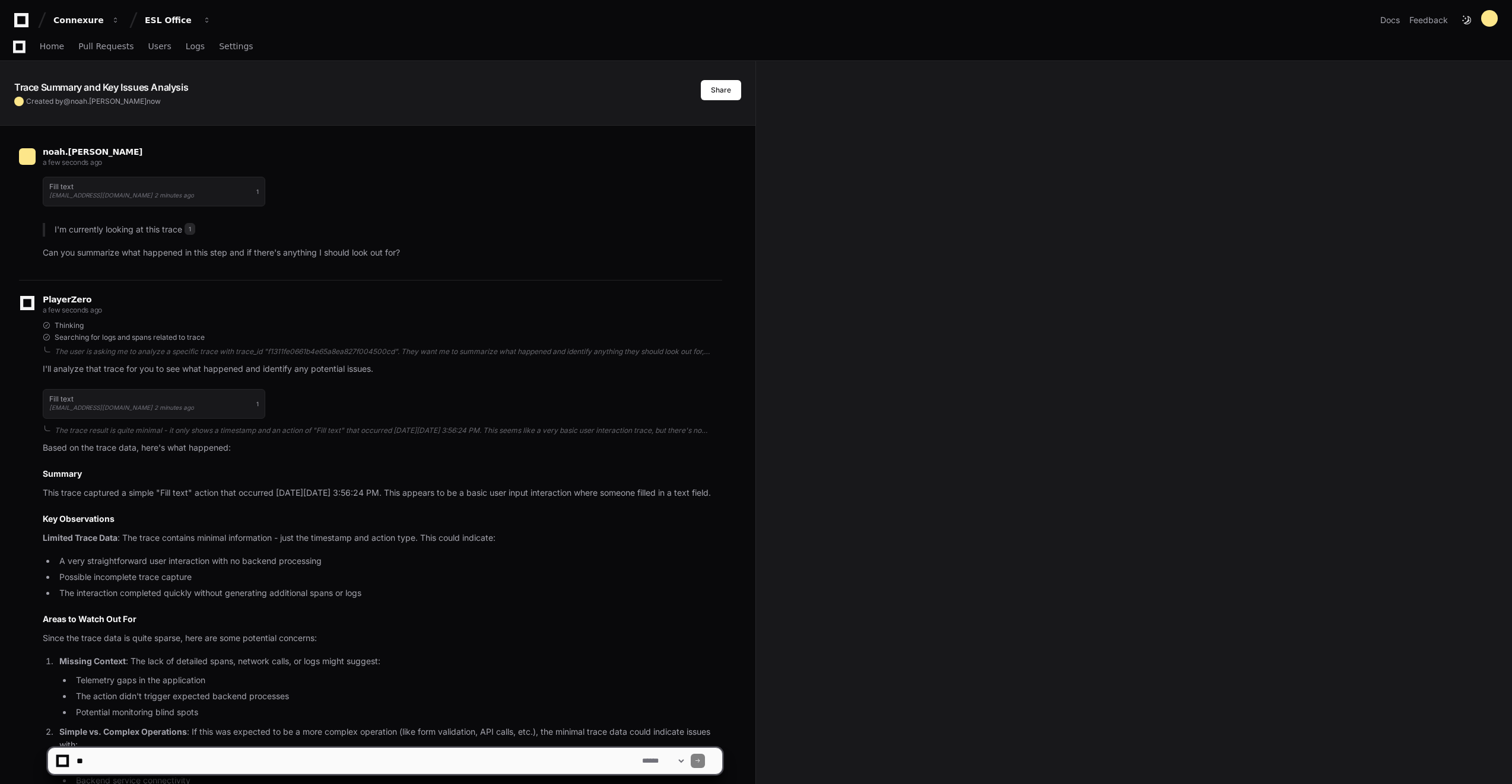
scroll to position [196, 0]
